Goal: Consume media (video, audio): Consume media (video, audio)

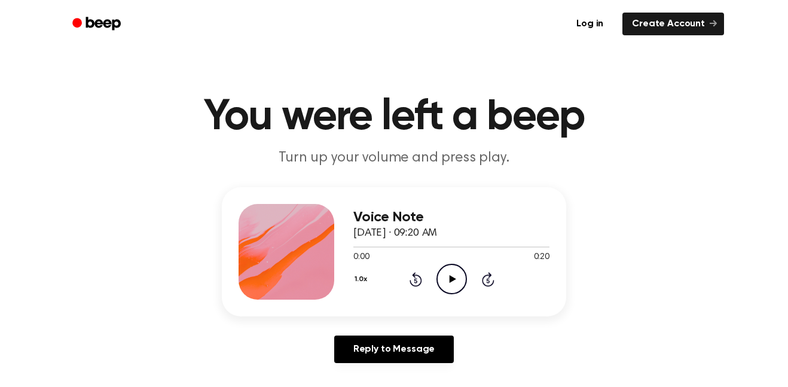
click at [448, 267] on icon "Play Audio" at bounding box center [451, 279] width 30 height 30
click at [446, 288] on icon "Play Audio" at bounding box center [451, 279] width 30 height 30
click at [445, 279] on icon "Pause Audio" at bounding box center [451, 279] width 30 height 30
click at [458, 289] on icon "Play Audio" at bounding box center [451, 279] width 30 height 30
click at [415, 280] on icon at bounding box center [415, 280] width 3 height 5
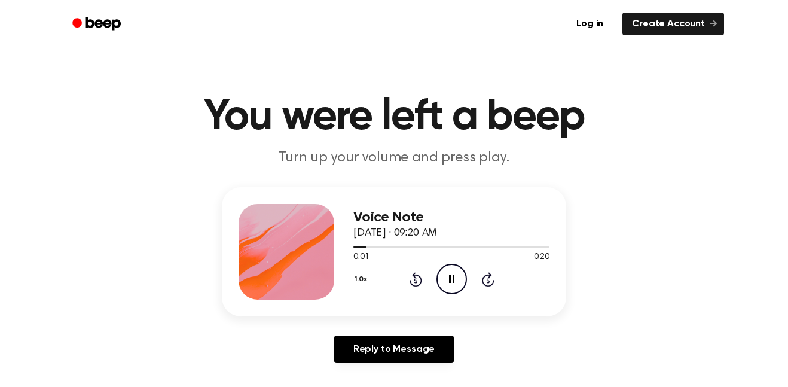
click at [443, 283] on icon "Pause Audio" at bounding box center [451, 279] width 30 height 30
click at [414, 285] on icon at bounding box center [415, 279] width 13 height 14
click at [440, 270] on circle at bounding box center [451, 278] width 29 height 29
click at [458, 284] on icon "Pause Audio" at bounding box center [451, 279] width 30 height 30
click at [417, 286] on icon at bounding box center [415, 279] width 13 height 14
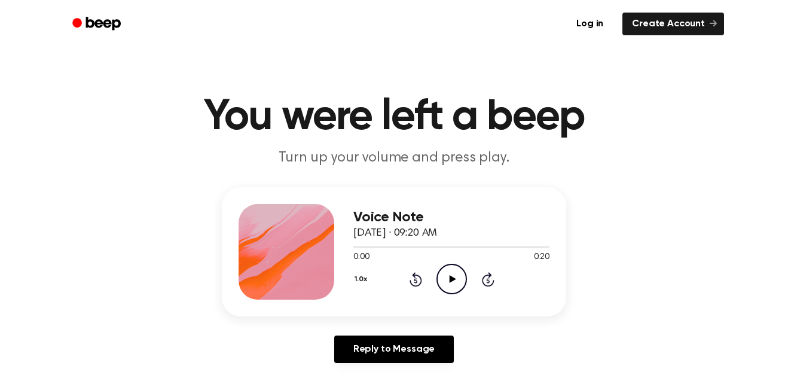
click at [451, 282] on icon at bounding box center [452, 279] width 7 height 8
click at [457, 289] on icon "Pause Audio" at bounding box center [451, 279] width 30 height 30
click at [445, 305] on div "Voice Note [DATE] · 09:20 AM 0:02 0:20 Your browser does not support the [objec…" at bounding box center [394, 251] width 344 height 129
click at [448, 288] on icon "Play Audio" at bounding box center [451, 279] width 30 height 30
click at [452, 274] on icon "Pause Audio" at bounding box center [451, 279] width 30 height 30
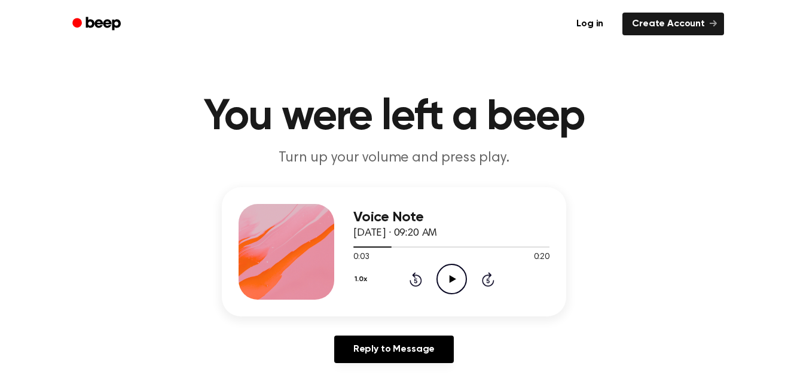
click at [454, 284] on icon "Play Audio" at bounding box center [451, 279] width 30 height 30
click at [415, 280] on icon at bounding box center [415, 280] width 3 height 5
click at [451, 271] on icon "Pause Audio" at bounding box center [451, 279] width 30 height 30
click at [444, 274] on icon "Play Audio" at bounding box center [451, 279] width 30 height 30
click at [451, 279] on icon "Pause Audio" at bounding box center [451, 279] width 30 height 30
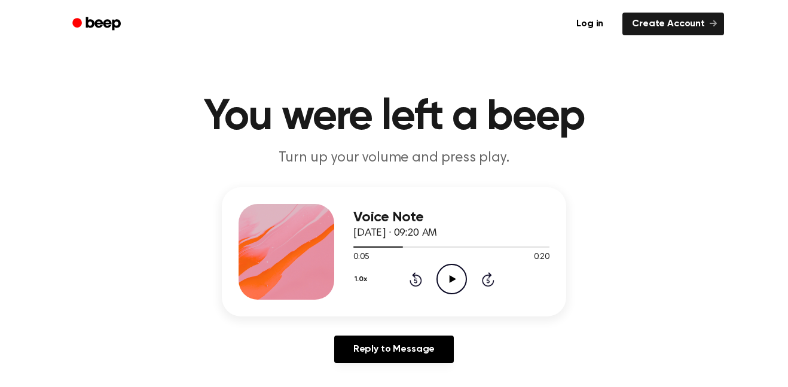
click at [451, 277] on icon at bounding box center [452, 279] width 7 height 8
click at [464, 287] on circle at bounding box center [451, 278] width 29 height 29
click at [413, 274] on icon at bounding box center [415, 279] width 13 height 14
click at [446, 283] on icon "Play Audio" at bounding box center [451, 279] width 30 height 30
click at [452, 282] on icon at bounding box center [451, 279] width 5 height 8
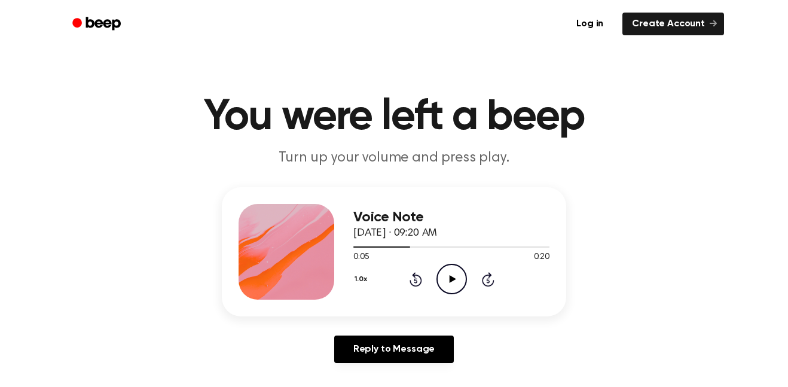
click at [448, 290] on icon "Play Audio" at bounding box center [451, 279] width 30 height 30
click at [441, 276] on icon "Pause Audio" at bounding box center [451, 279] width 30 height 30
click at [462, 280] on icon "Play Audio" at bounding box center [451, 279] width 30 height 30
click at [414, 277] on icon at bounding box center [415, 279] width 13 height 14
click at [451, 279] on icon "Pause Audio" at bounding box center [451, 279] width 30 height 30
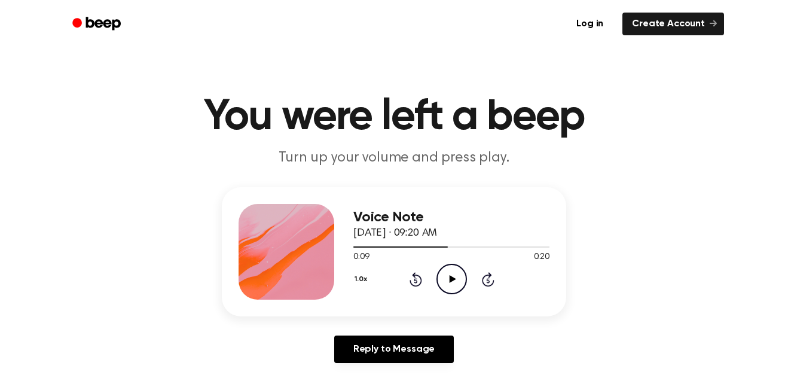
click at [416, 276] on icon "Rewind 5 seconds" at bounding box center [415, 279] width 13 height 16
click at [442, 277] on icon "Play Audio" at bounding box center [451, 279] width 30 height 30
click at [445, 288] on icon "Pause Audio" at bounding box center [451, 279] width 30 height 30
click at [445, 279] on icon "Play Audio" at bounding box center [451, 279] width 30 height 30
click at [439, 282] on icon "Pause Audio" at bounding box center [451, 279] width 30 height 30
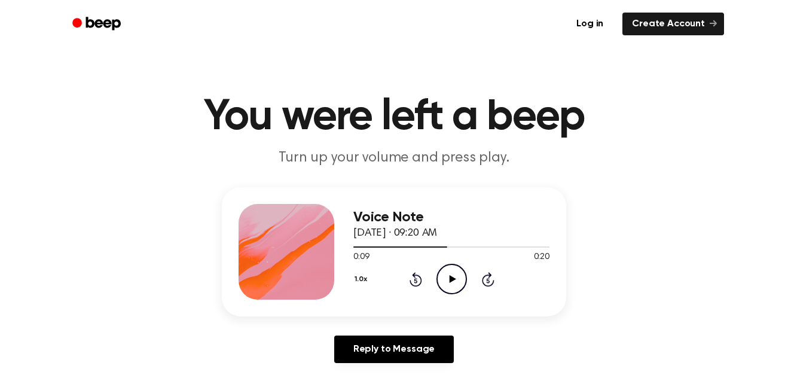
click at [465, 281] on icon "Play Audio" at bounding box center [451, 279] width 30 height 30
click at [415, 280] on icon at bounding box center [415, 280] width 3 height 5
click at [443, 278] on icon "Pause Audio" at bounding box center [451, 279] width 30 height 30
click at [446, 280] on icon "Play Audio" at bounding box center [451, 279] width 30 height 30
click at [415, 280] on icon at bounding box center [415, 280] width 3 height 5
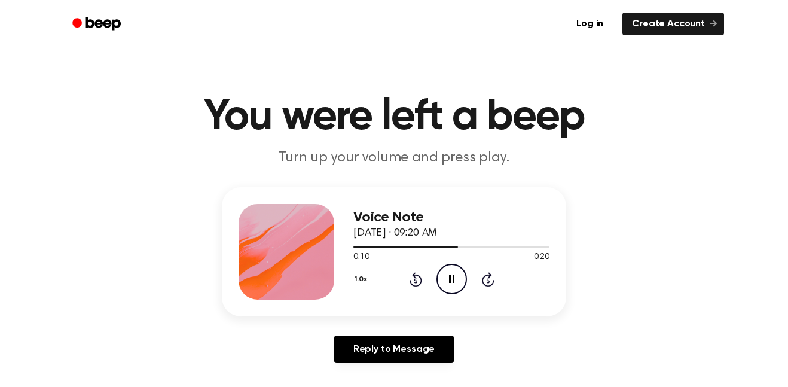
click at [445, 283] on icon "Pause Audio" at bounding box center [451, 279] width 30 height 30
click at [451, 282] on icon "Play Audio" at bounding box center [451, 279] width 30 height 30
click at [450, 271] on icon "Pause Audio" at bounding box center [451, 279] width 30 height 30
click at [448, 282] on icon "Play Audio" at bounding box center [451, 279] width 30 height 30
click at [451, 283] on icon "Pause Audio" at bounding box center [451, 279] width 30 height 30
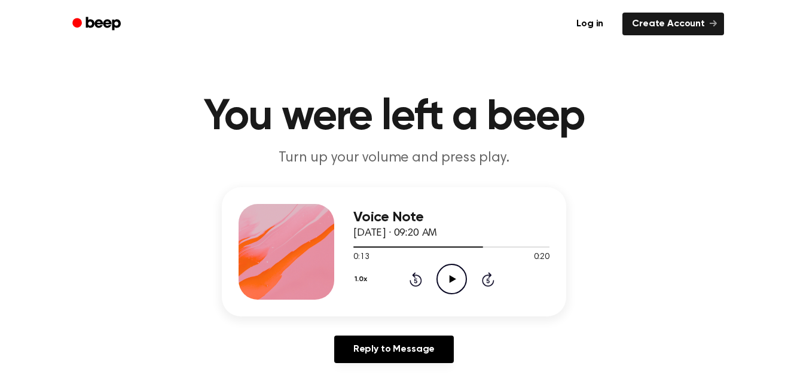
click at [415, 280] on icon at bounding box center [415, 280] width 3 height 5
click at [448, 282] on icon "Play Audio" at bounding box center [451, 279] width 30 height 30
click at [452, 280] on icon at bounding box center [451, 279] width 5 height 8
click at [454, 279] on icon at bounding box center [452, 279] width 7 height 8
click at [449, 278] on icon at bounding box center [451, 279] width 5 height 8
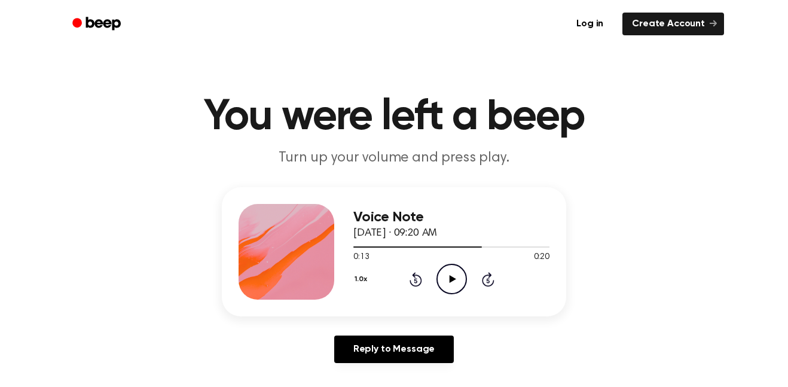
click at [441, 286] on icon "Play Audio" at bounding box center [451, 279] width 30 height 30
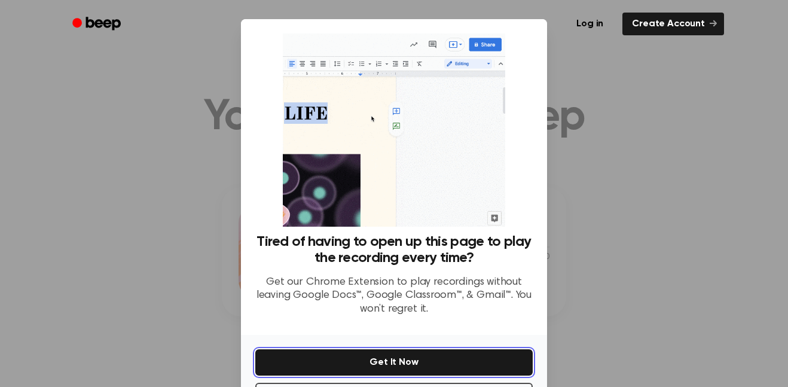
click at [443, 354] on button "Get It Now" at bounding box center [393, 362] width 277 height 26
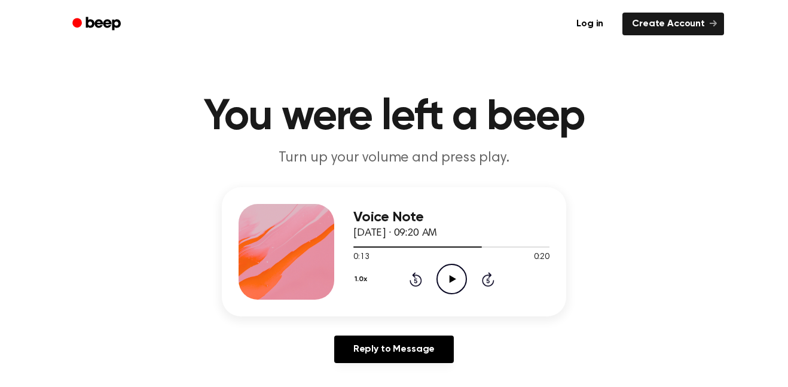
click at [453, 281] on icon "Play Audio" at bounding box center [451, 279] width 30 height 30
click at [459, 275] on icon "Pause Audio" at bounding box center [451, 279] width 30 height 30
click at [415, 280] on icon at bounding box center [415, 280] width 3 height 5
click at [460, 293] on icon "Play Audio" at bounding box center [451, 279] width 30 height 30
click at [454, 285] on icon "Pause Audio" at bounding box center [451, 279] width 30 height 30
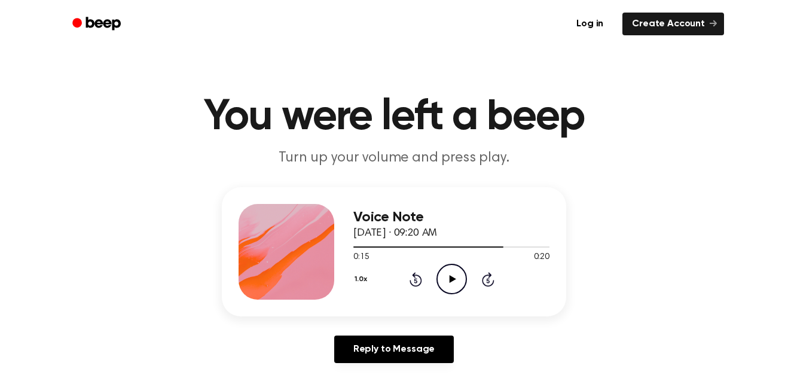
click at [455, 277] on icon "Play Audio" at bounding box center [451, 279] width 30 height 30
click at [416, 278] on icon "Rewind 5 seconds" at bounding box center [415, 279] width 13 height 16
click at [451, 274] on icon "Pause Audio" at bounding box center [451, 279] width 30 height 30
click at [453, 273] on icon "Play Audio" at bounding box center [451, 279] width 30 height 30
click at [453, 280] on icon at bounding box center [451, 279] width 5 height 8
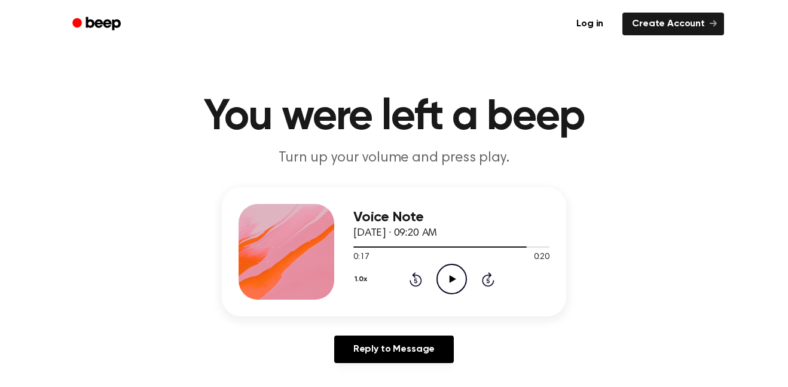
click at [451, 290] on icon "Play Audio" at bounding box center [451, 279] width 30 height 30
click at [455, 270] on icon "Pause Audio" at bounding box center [451, 279] width 30 height 30
click at [448, 272] on icon "Play Audio" at bounding box center [451, 279] width 30 height 30
click at [467, 274] on div "1.0x Rewind 5 seconds Play Audio Skip 5 seconds" at bounding box center [451, 279] width 196 height 30
click at [415, 286] on icon at bounding box center [415, 279] width 13 height 14
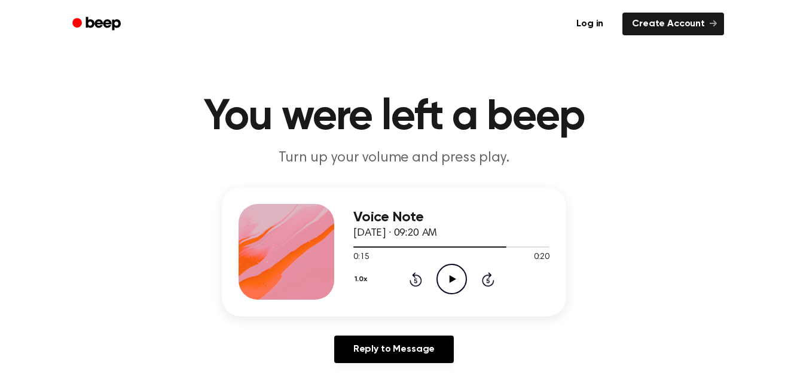
click at [415, 286] on icon at bounding box center [415, 279] width 13 height 14
click at [415, 280] on icon at bounding box center [415, 280] width 3 height 5
click at [449, 280] on icon "Play Audio" at bounding box center [451, 279] width 30 height 30
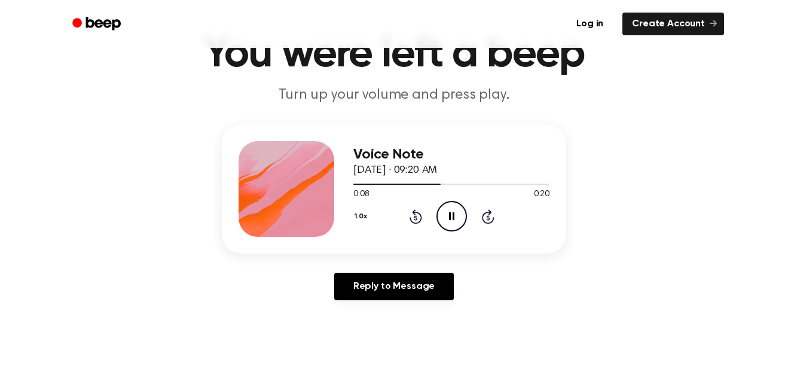
scroll to position [68, 0]
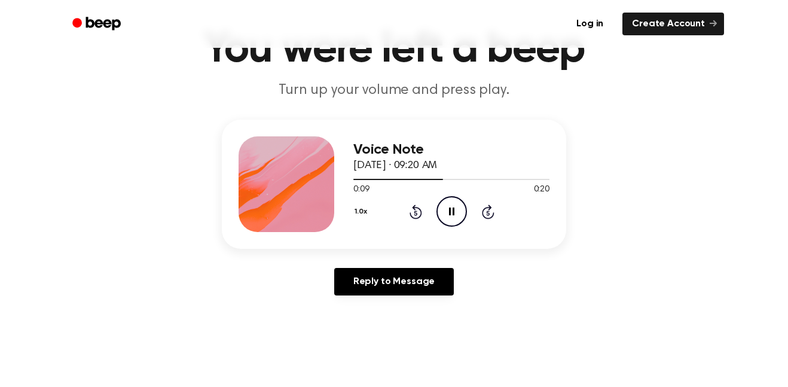
click at [415, 213] on icon at bounding box center [415, 212] width 3 height 5
click at [444, 202] on icon "Pause Audio" at bounding box center [451, 211] width 30 height 30
